Goal: Navigation & Orientation: Find specific page/section

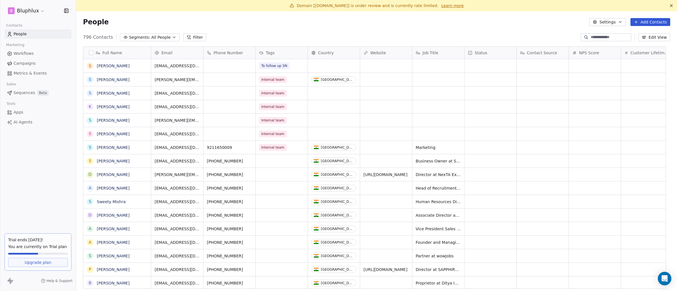
scroll to position [252, 592]
click at [27, 35] on link "People" at bounding box center [38, 33] width 67 height 9
click at [440, 1] on div "Domain [[DOMAIN_NAME]] is under review and is currently rate limited. Learn more" at bounding box center [376, 5] width 601 height 11
click at [441, 3] on link "Learn more" at bounding box center [452, 6] width 23 height 6
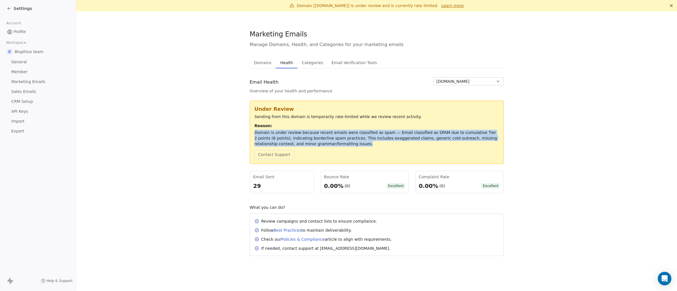
drag, startPoint x: 324, startPoint y: 144, endPoint x: 251, endPoint y: 129, distance: 74.9
click at [251, 129] on div "Under Review Sending from this domain is temporarily rate-limited while we revi…" at bounding box center [377, 131] width 254 height 63
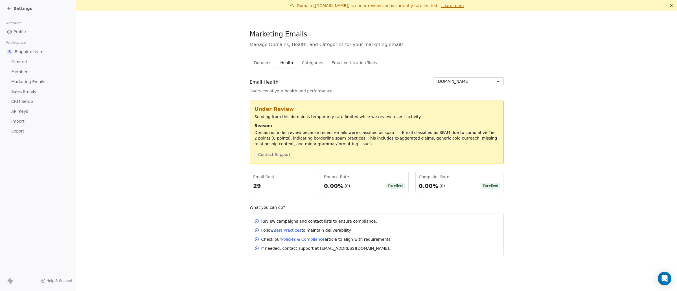
click at [166, 115] on section "Marketing Emails Manage Domains, Health, and Categories for your marketing emai…" at bounding box center [376, 142] width 601 height 262
click at [35, 84] on span "Marketing Emails" at bounding box center [28, 82] width 34 height 6
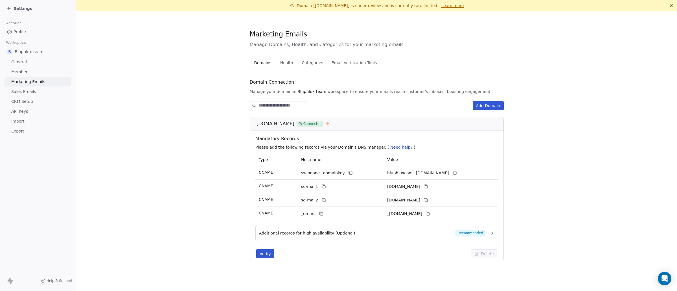
click at [35, 87] on link "Sales Emails" at bounding box center [38, 91] width 67 height 9
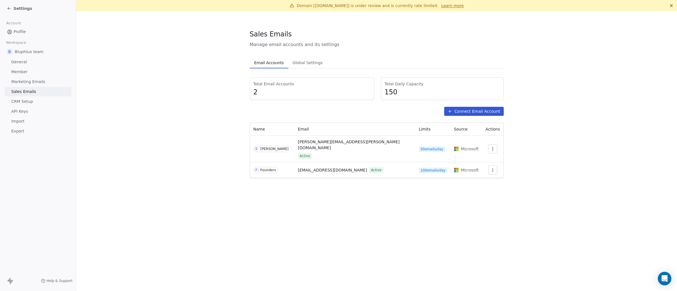
click at [34, 102] on link "CRM Setup" at bounding box center [38, 101] width 67 height 9
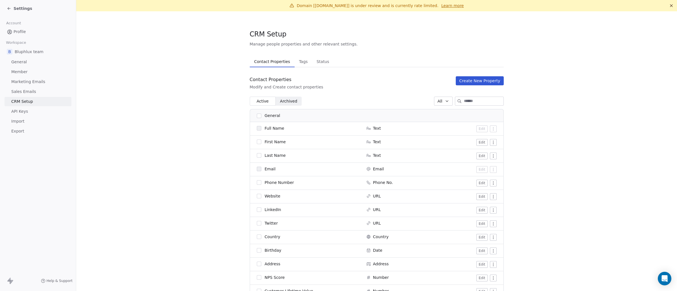
click at [33, 113] on link "API Keys" at bounding box center [38, 111] width 67 height 9
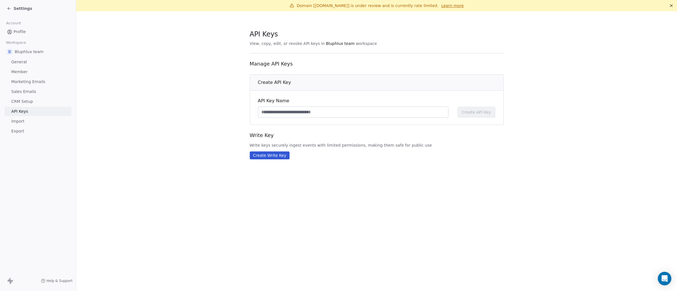
click at [34, 78] on link "Marketing Emails" at bounding box center [38, 81] width 67 height 9
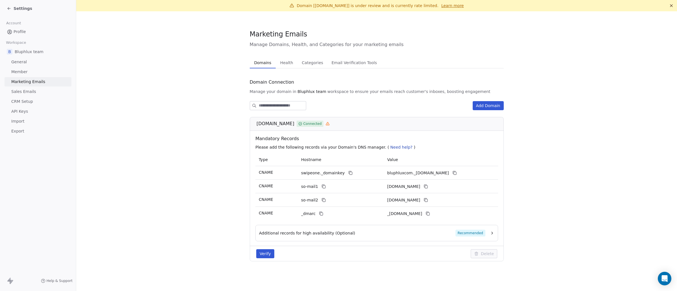
click at [34, 68] on link "Member" at bounding box center [38, 71] width 67 height 9
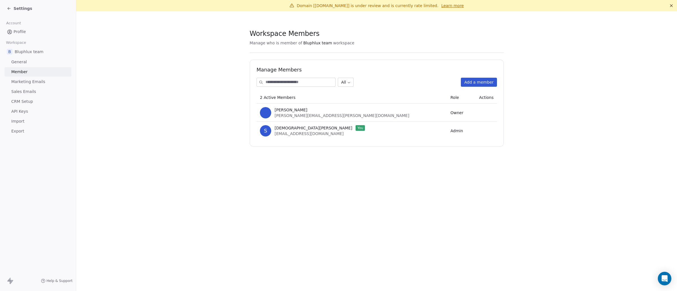
click at [35, 35] on link "Profile" at bounding box center [38, 31] width 67 height 9
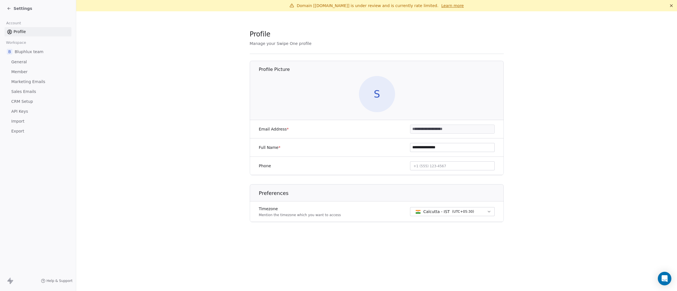
click at [7, 8] on icon at bounding box center [9, 8] width 5 height 5
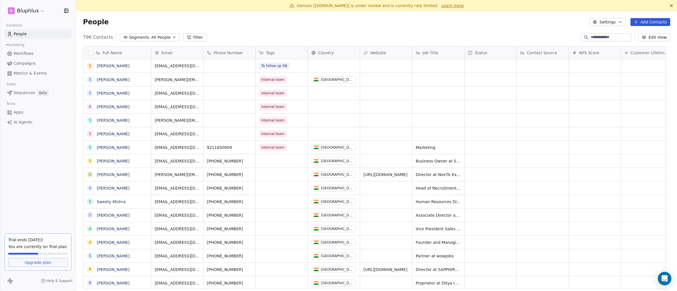
scroll to position [252, 592]
click at [42, 54] on link "Workflows" at bounding box center [38, 53] width 67 height 9
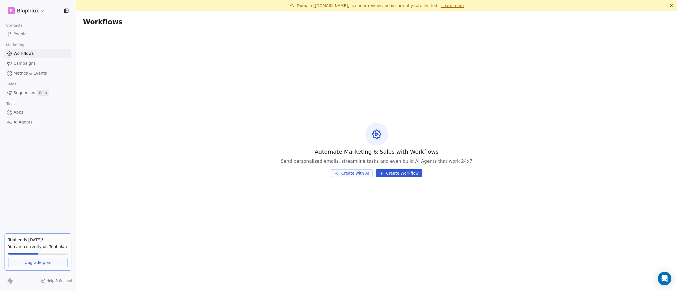
click at [41, 67] on link "Campaigns" at bounding box center [38, 63] width 67 height 9
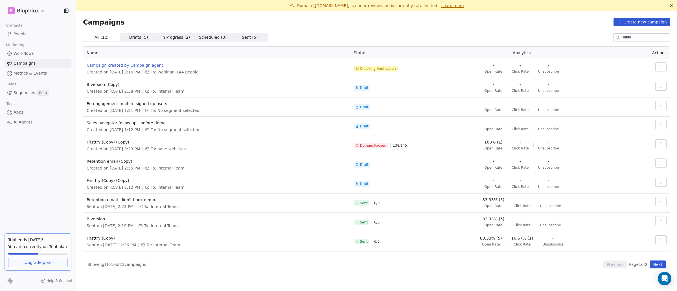
click at [121, 63] on span "Campaign created by Campaign agent" at bounding box center [217, 65] width 260 height 6
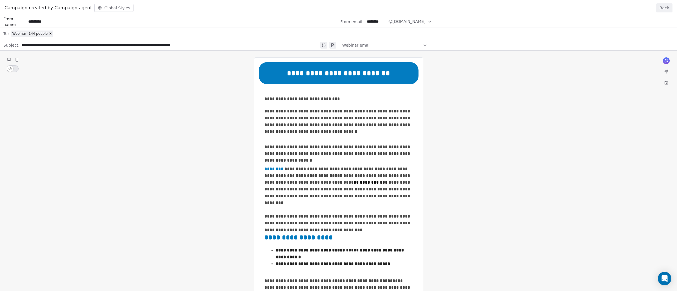
drag, startPoint x: 389, startPoint y: 170, endPoint x: 404, endPoint y: 170, distance: 14.7
click at [404, 170] on div "**********" at bounding box center [338, 247] width 677 height 463
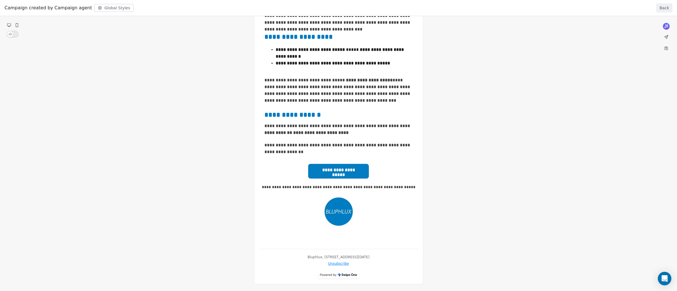
scroll to position [205, 0]
